Goal: Download file/media

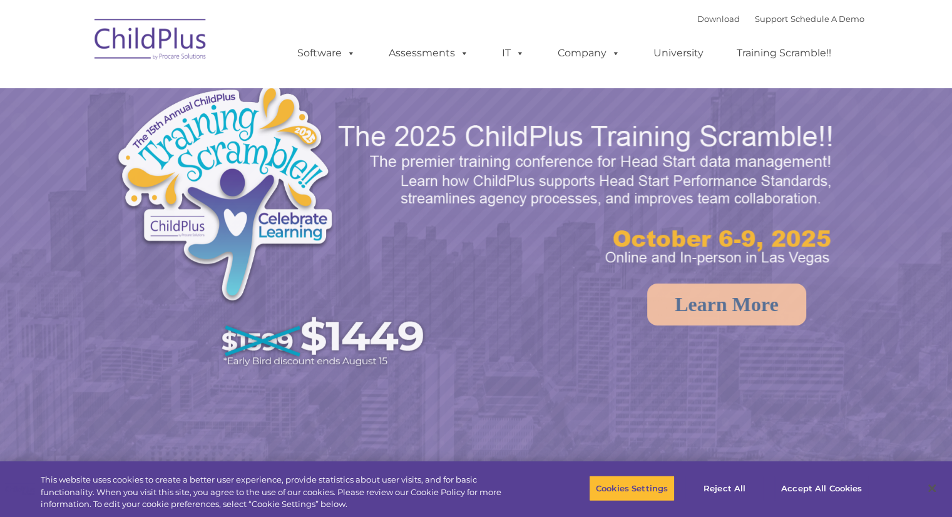
select select "MEDIUM"
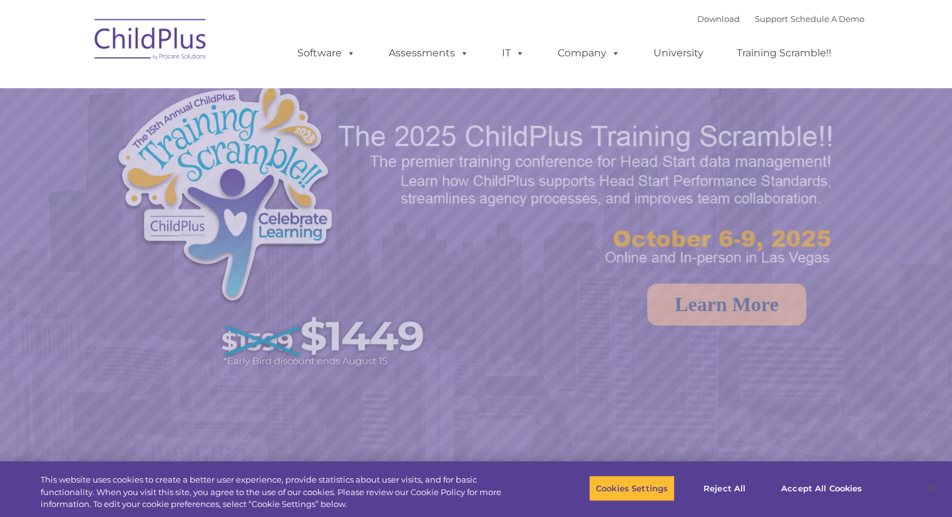
select select "MEDIUM"
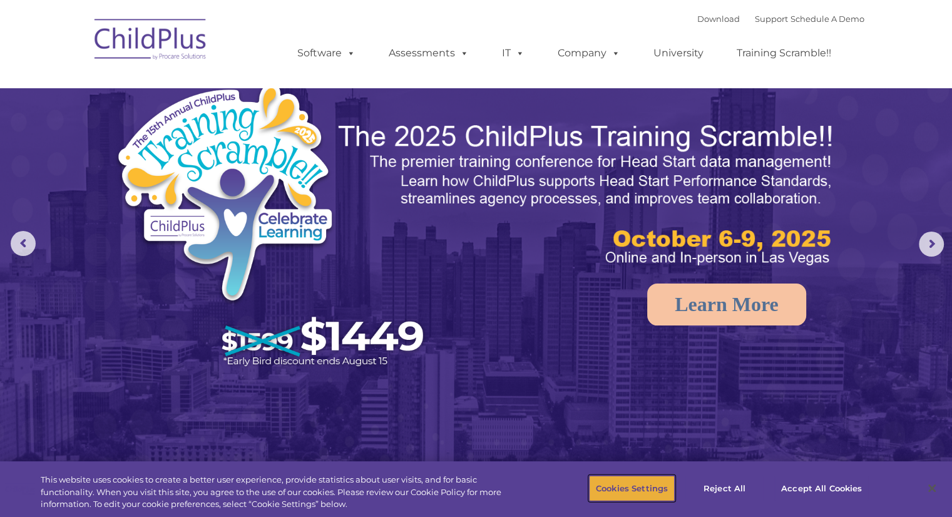
click at [615, 483] on button "Cookies Settings" at bounding box center [632, 488] width 86 height 26
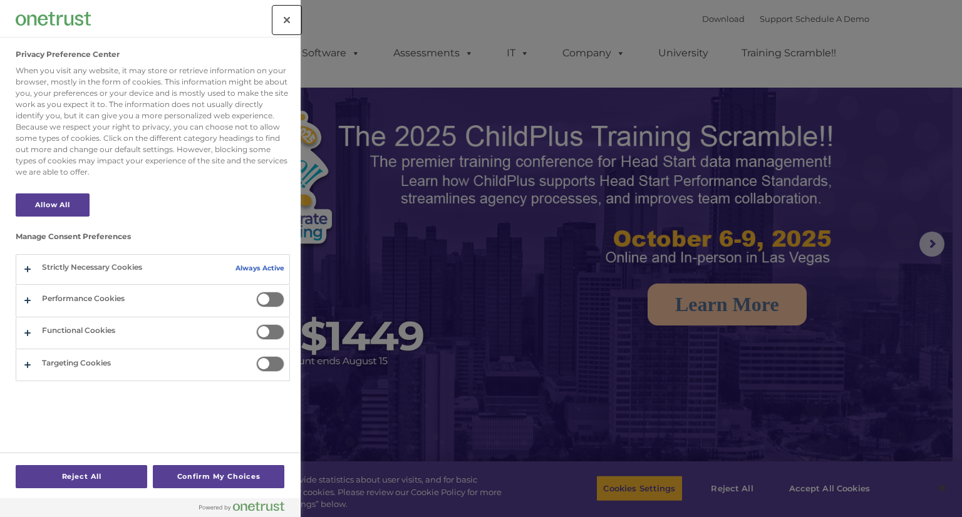
click at [283, 26] on button "Close" at bounding box center [287, 20] width 28 height 28
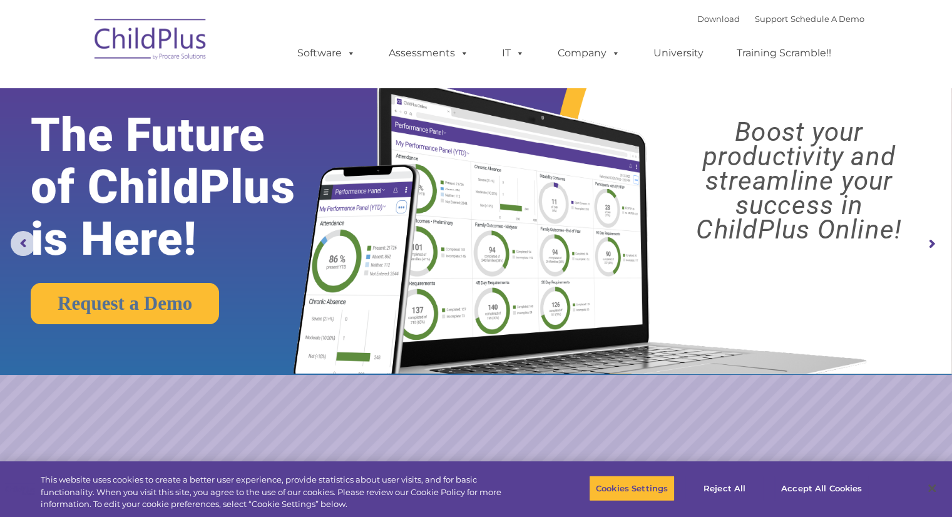
click at [935, 246] on rs-arrow at bounding box center [931, 244] width 25 height 25
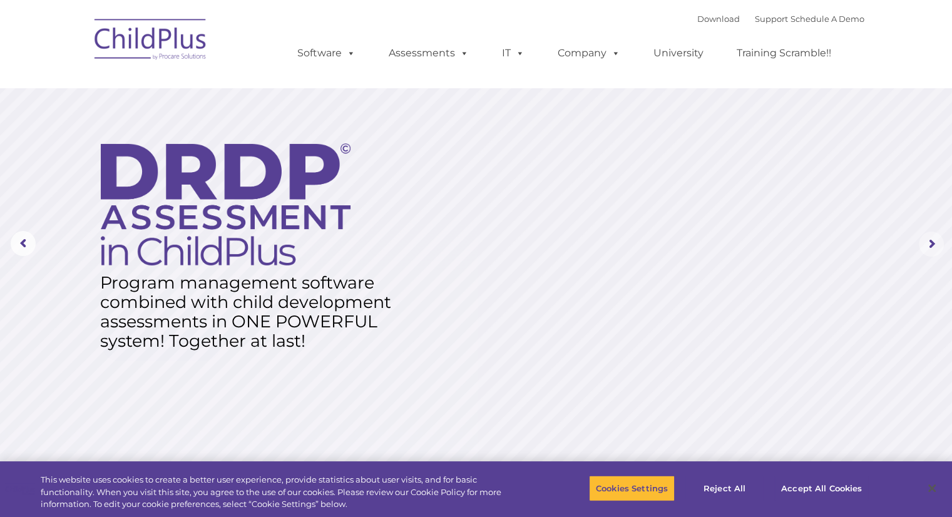
click at [935, 246] on rs-arrow at bounding box center [931, 244] width 25 height 25
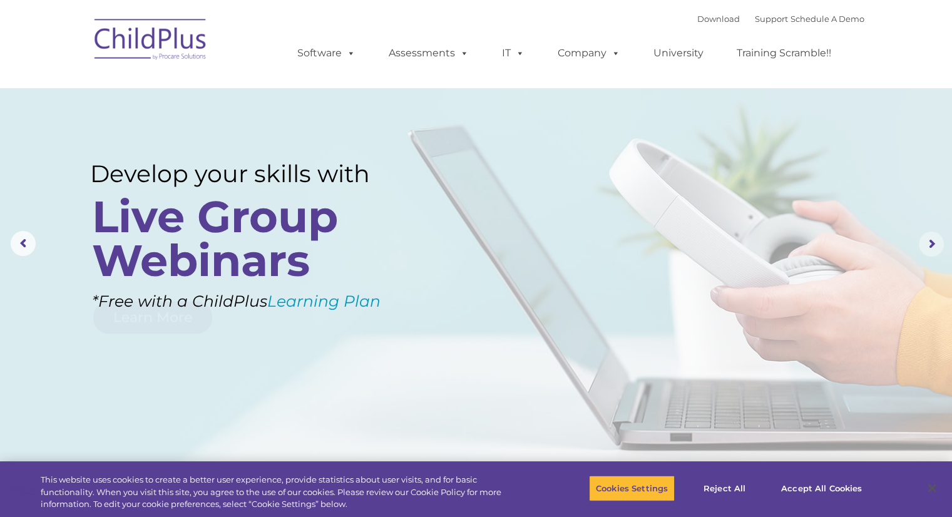
click at [935, 246] on rs-arrow at bounding box center [931, 244] width 25 height 25
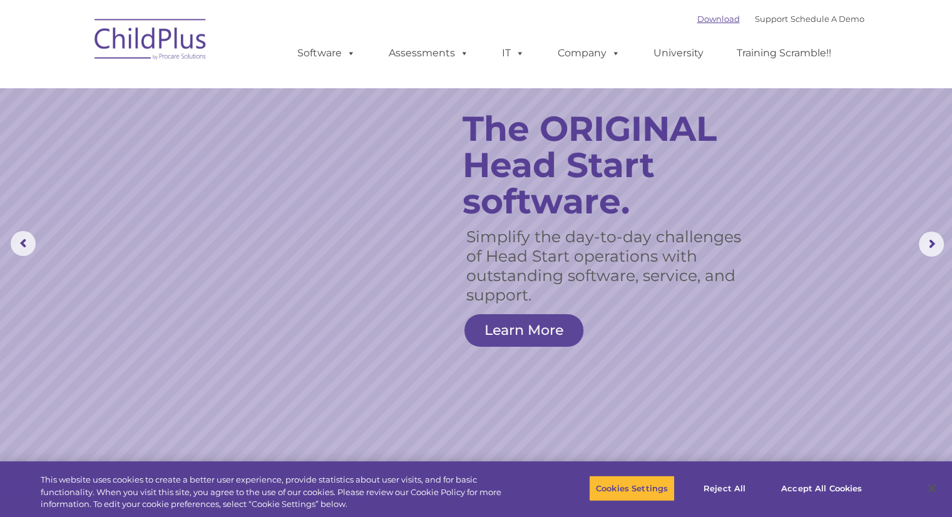
click at [697, 19] on link "Download" at bounding box center [718, 19] width 43 height 10
